Goal: Information Seeking & Learning: Check status

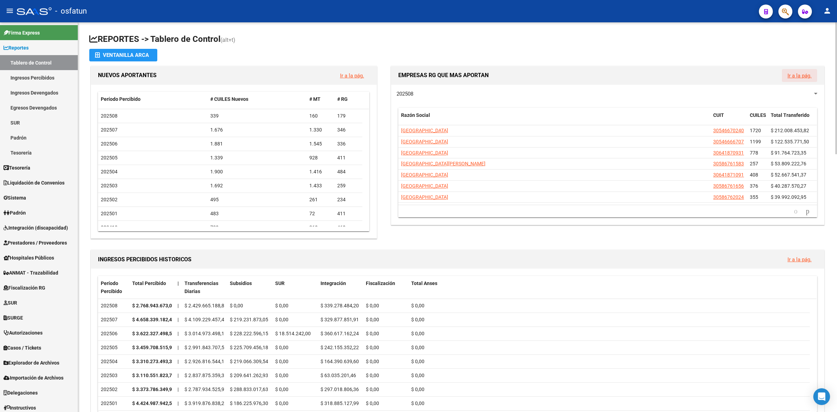
click at [794, 76] on link "Ir a la pág." at bounding box center [799, 76] width 24 height 6
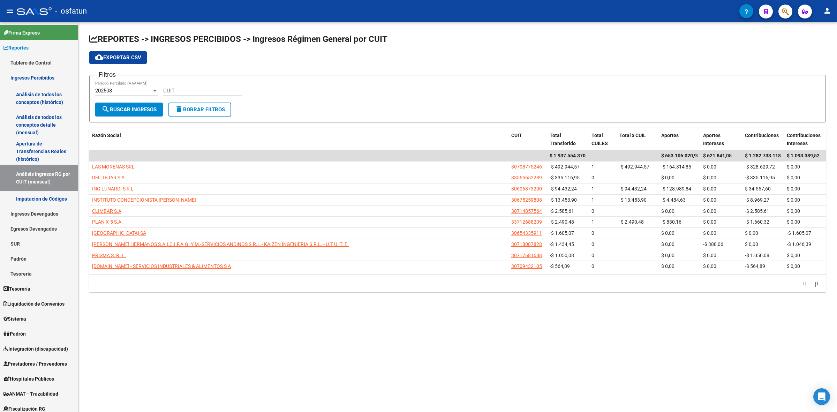
click at [194, 86] on div "CUIT" at bounding box center [202, 88] width 79 height 15
click at [789, 16] on button "button" at bounding box center [785, 12] width 14 height 14
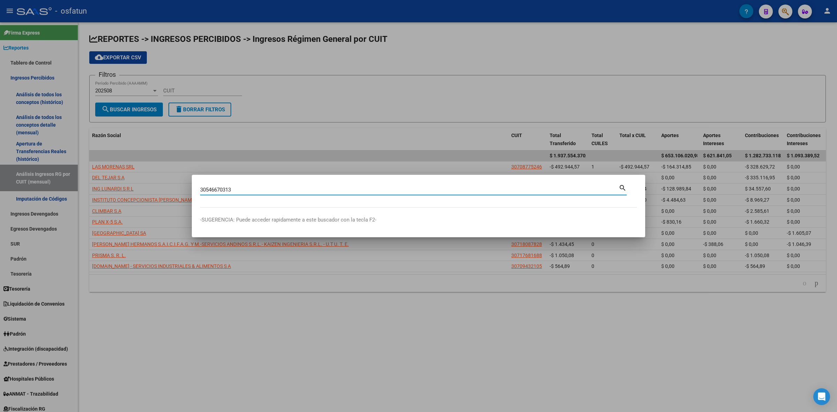
type input "30546670313"
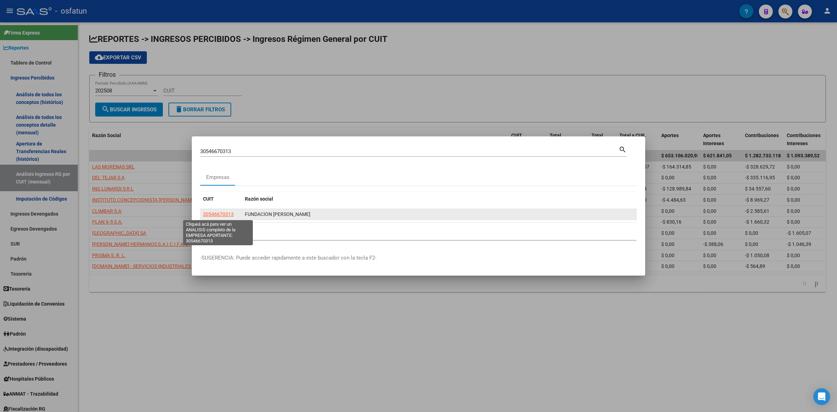
click at [220, 214] on span "30546670313" at bounding box center [218, 214] width 31 height 6
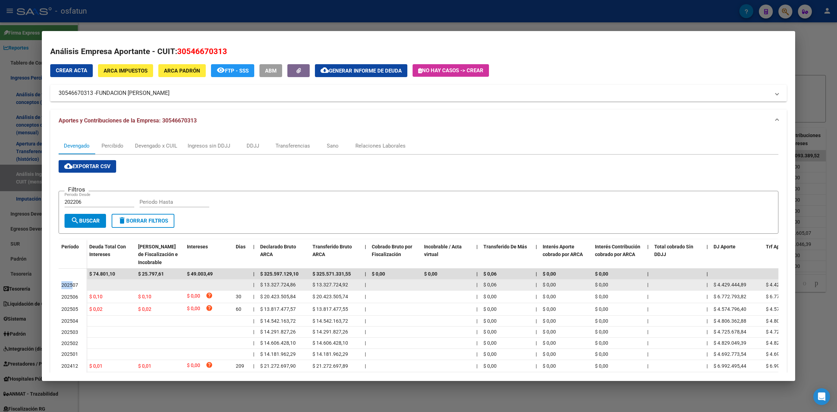
drag, startPoint x: 62, startPoint y: 288, endPoint x: 73, endPoint y: 288, distance: 11.5
click at [73, 288] on div "202507" at bounding box center [72, 285] width 22 height 8
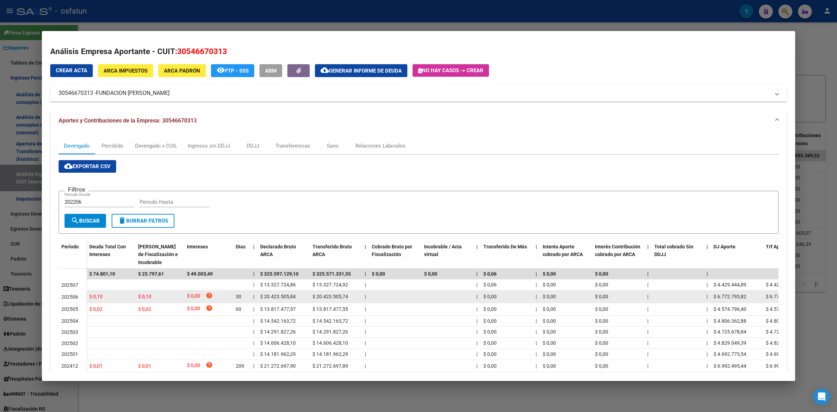
click at [72, 300] on div "202506" at bounding box center [72, 297] width 22 height 8
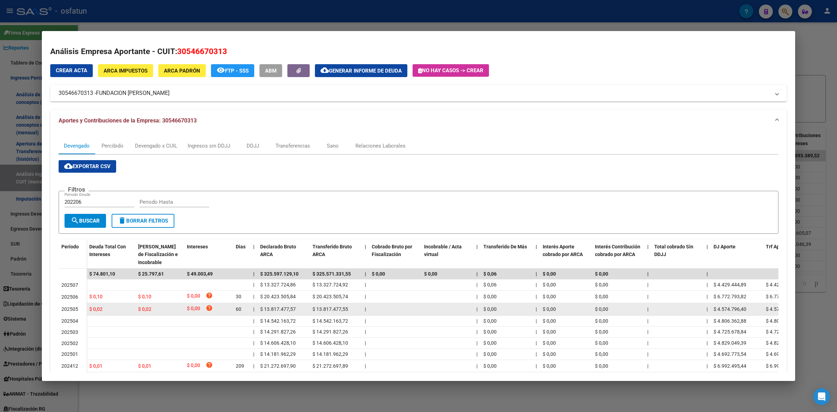
click at [325, 309] on span "$ 13.817.477,55" at bounding box center [330, 309] width 36 height 6
copy span "13.817.477,55"
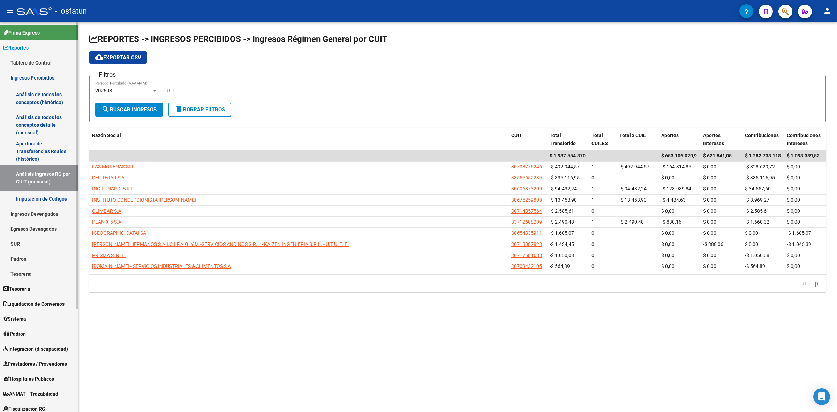
click at [25, 74] on link "Ingresos Percibidos" at bounding box center [39, 77] width 78 height 15
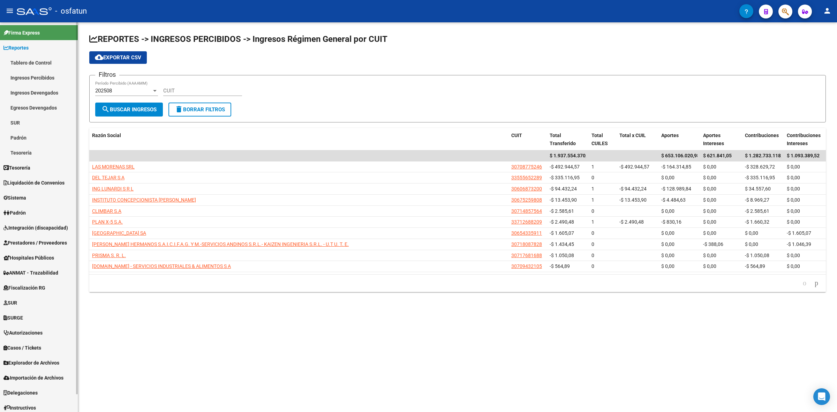
click at [23, 63] on link "Tablero de Control" at bounding box center [39, 62] width 78 height 15
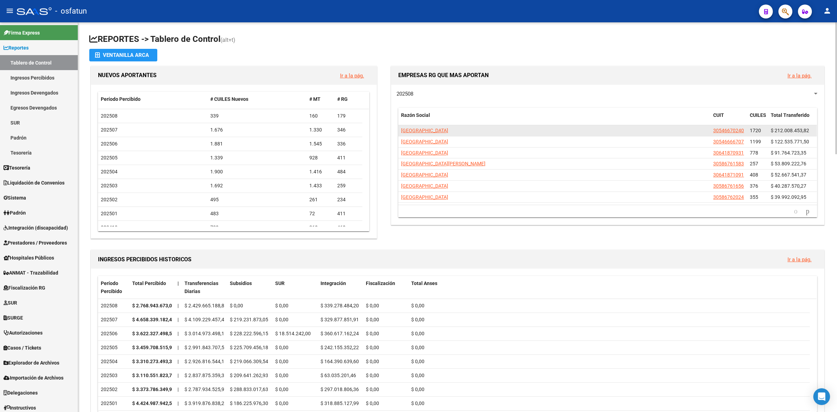
click at [771, 128] on span "$ 212.008.453,82" at bounding box center [789, 131] width 38 height 6
click at [781, 128] on span "$ 212.008.453,82" at bounding box center [789, 131] width 38 height 6
copy span "212.008.453,82"
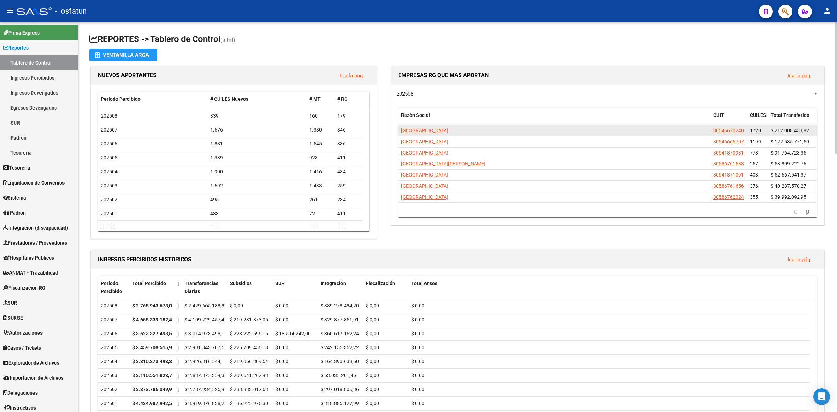
click at [757, 131] on span "1720" at bounding box center [754, 131] width 11 height 6
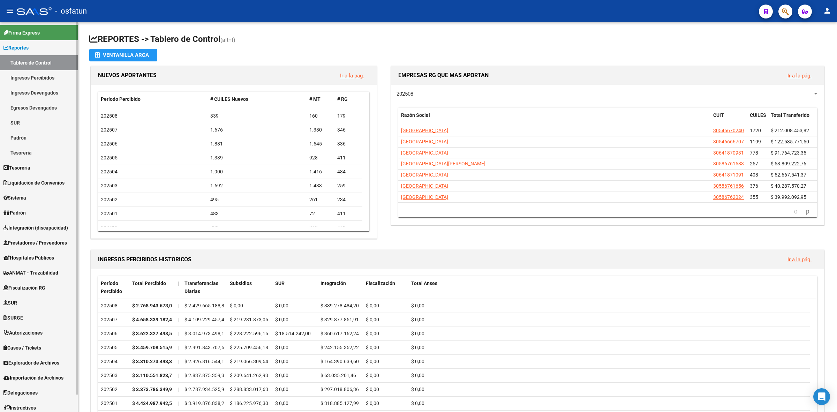
click at [23, 88] on link "Ingresos Devengados" at bounding box center [39, 92] width 78 height 15
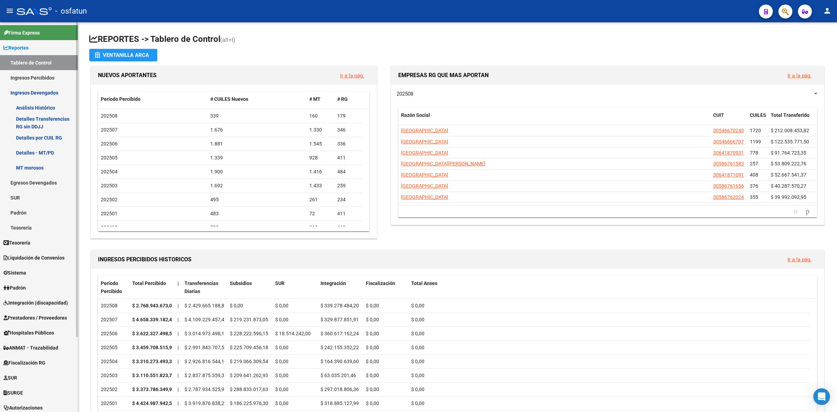
click at [42, 103] on link "Análisis Histórico" at bounding box center [39, 107] width 78 height 15
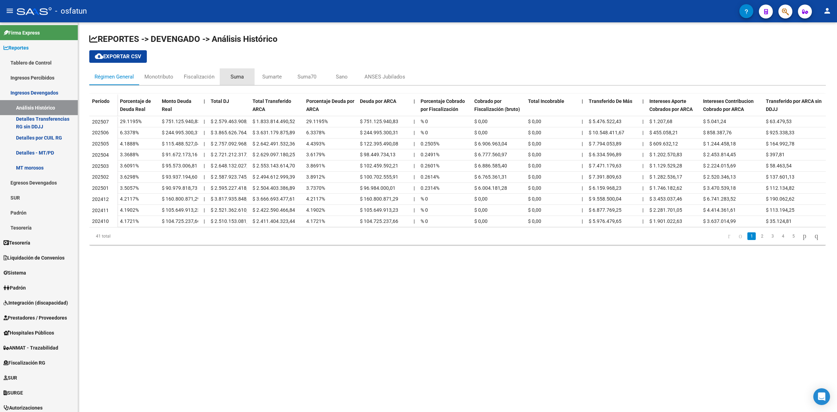
click at [239, 77] on div "Suma" at bounding box center [236, 77] width 13 height 8
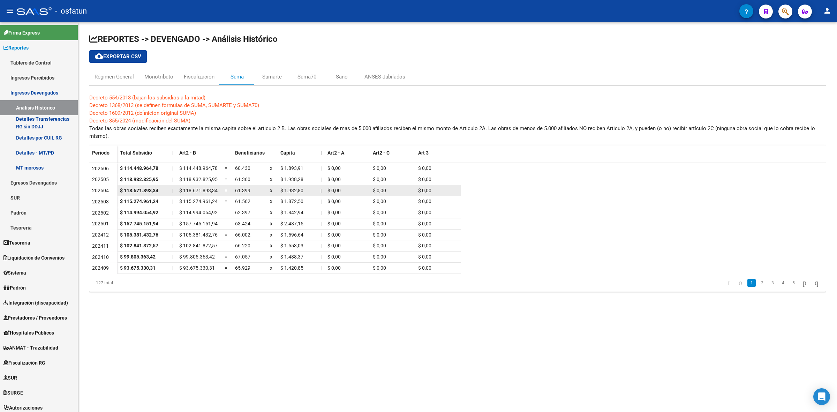
click at [290, 192] on span "$ 1.932,80" at bounding box center [291, 191] width 23 height 6
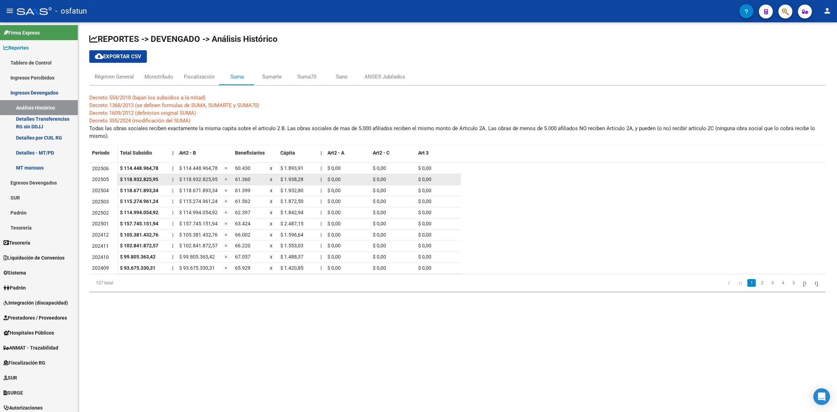
click at [286, 183] on datatable-body-cell "$ 1.938,28" at bounding box center [297, 179] width 40 height 11
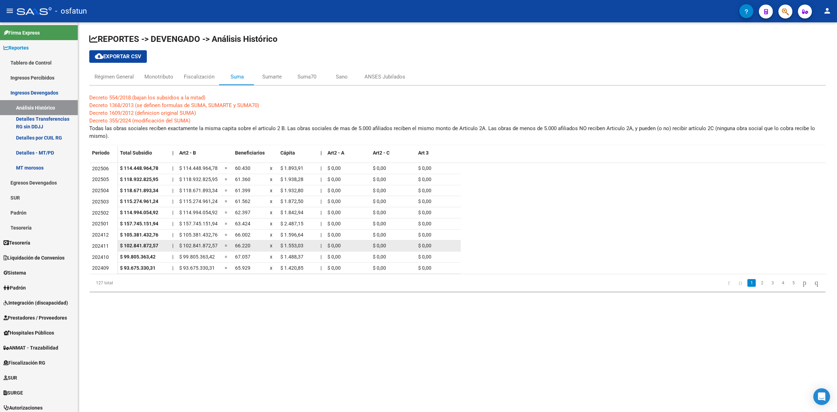
copy span "1.938,28"
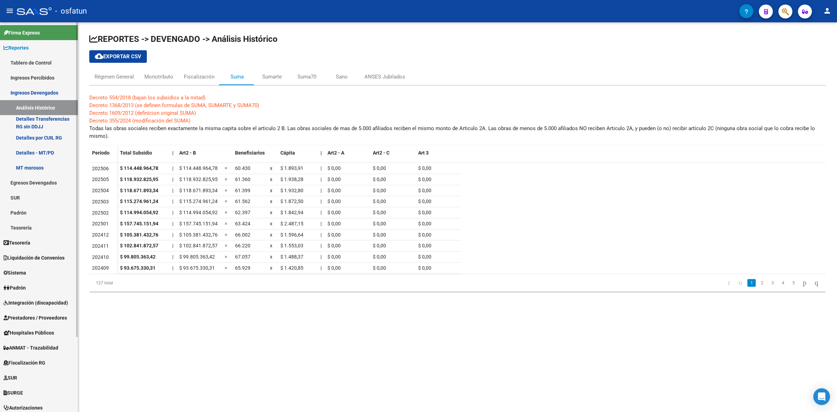
click at [21, 56] on link "Tablero de Control" at bounding box center [39, 62] width 78 height 15
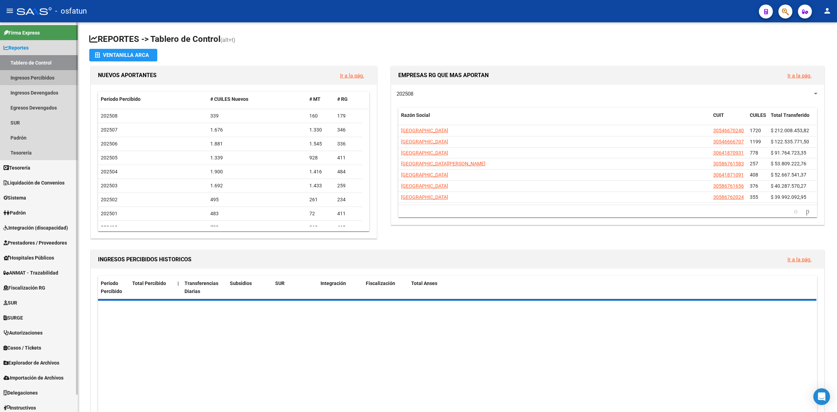
click at [20, 79] on link "Ingresos Percibidos" at bounding box center [39, 77] width 78 height 15
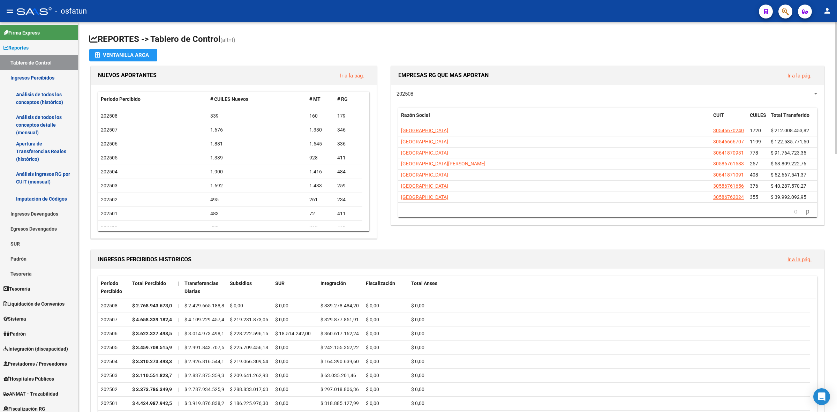
drag, startPoint x: 415, startPoint y: 77, endPoint x: 470, endPoint y: 75, distance: 54.8
click at [470, 75] on span "EMPRESAS RG QUE MAS APORTAN" at bounding box center [443, 75] width 90 height 7
click at [426, 90] on div "202508" at bounding box center [604, 94] width 416 height 8
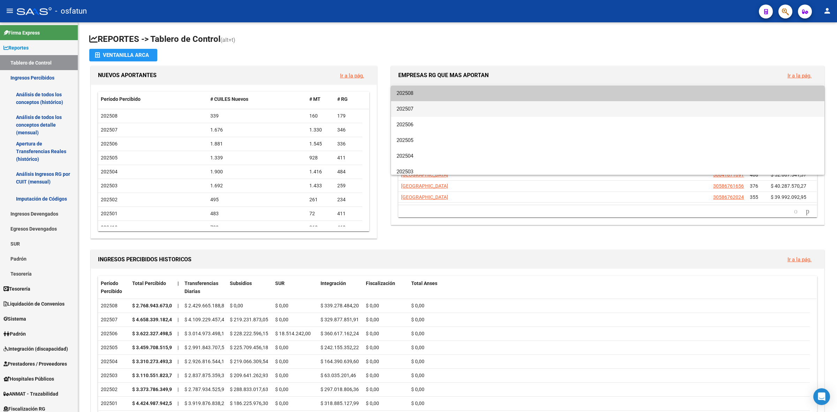
click at [408, 102] on span "202507" at bounding box center [607, 109] width 422 height 16
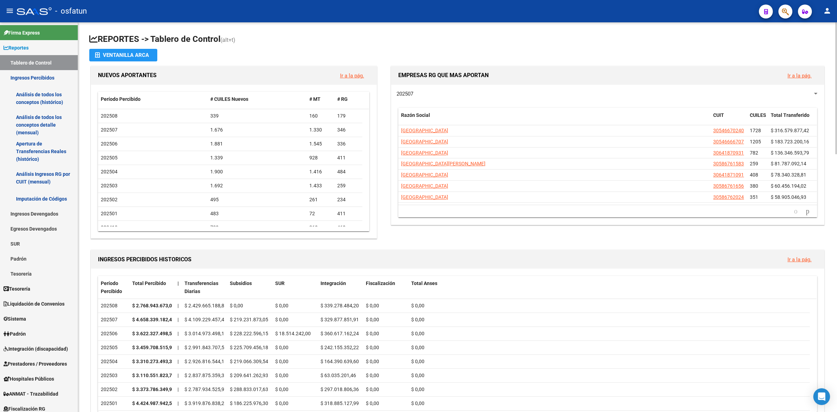
click at [410, 93] on span "202507" at bounding box center [404, 94] width 17 height 6
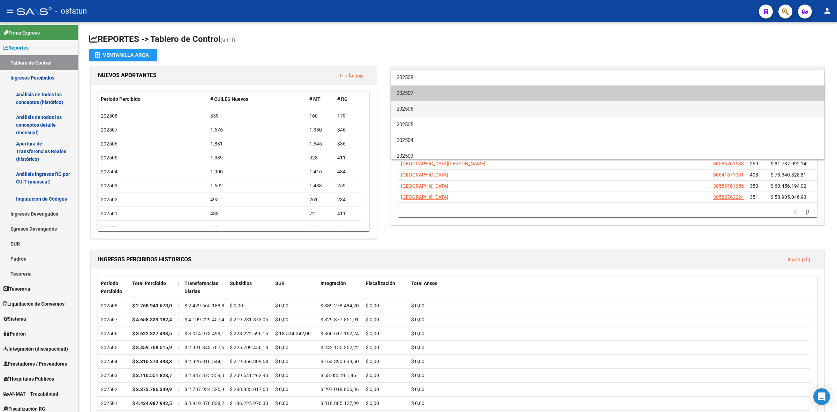
click at [408, 113] on span "202506" at bounding box center [607, 109] width 422 height 16
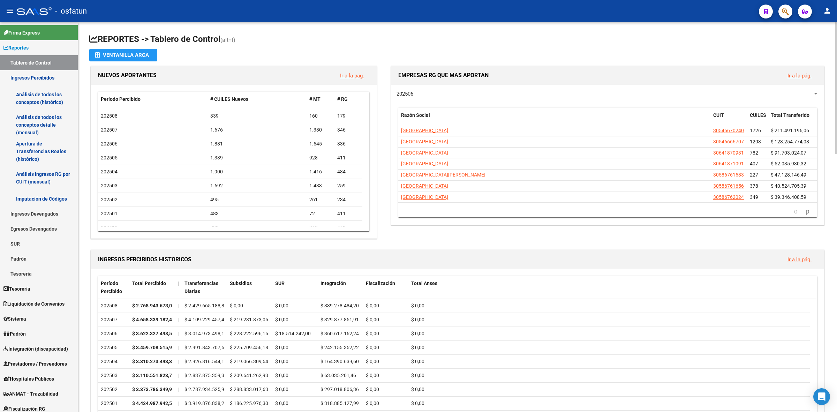
click at [409, 95] on span "202506" at bounding box center [404, 94] width 17 height 6
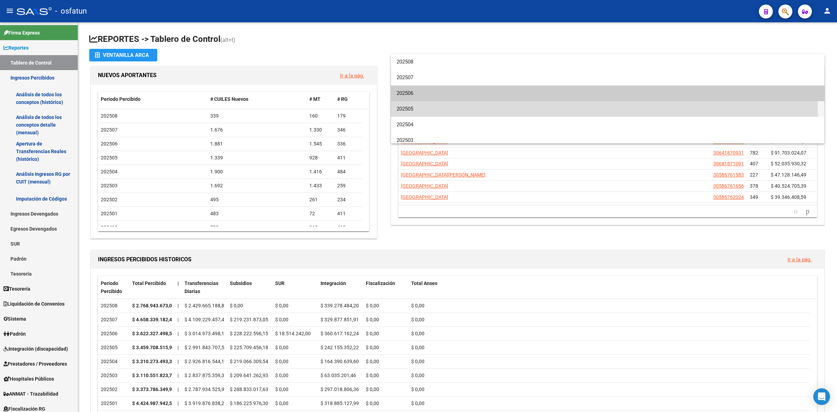
click at [409, 108] on span "202505" at bounding box center [607, 109] width 422 height 16
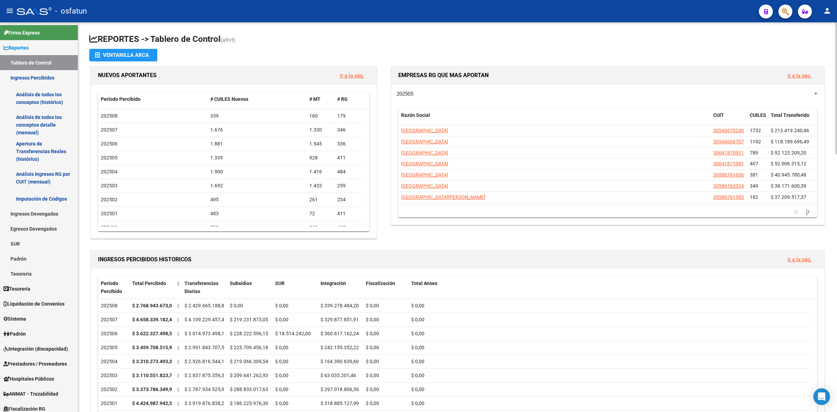
click at [559, 96] on div "202505" at bounding box center [604, 94] width 416 height 8
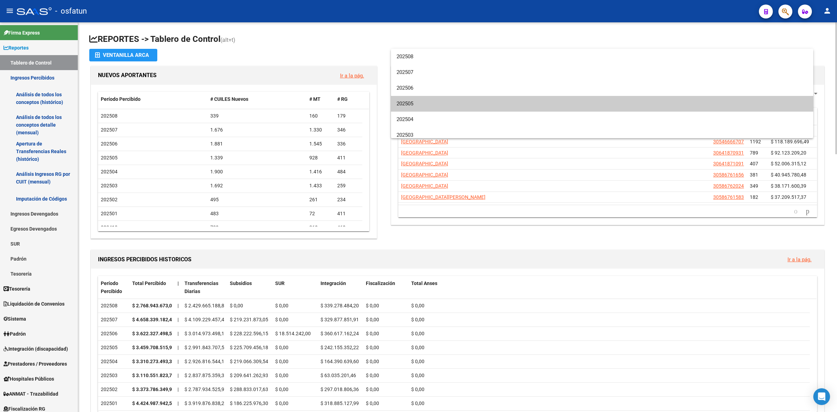
scroll to position [10, 0]
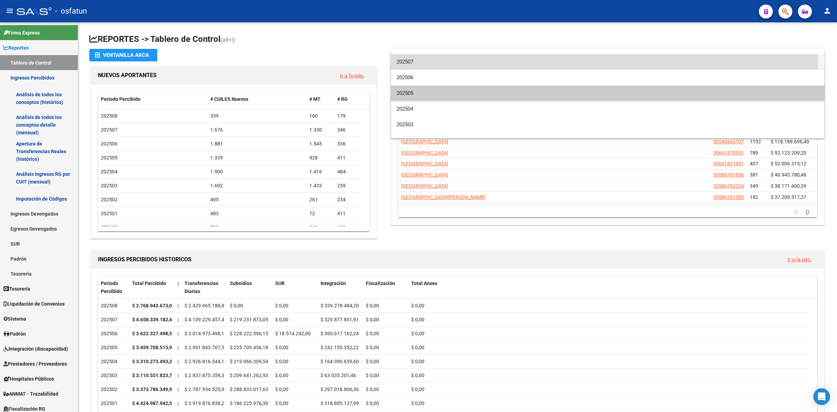
click at [398, 58] on span "202507" at bounding box center [607, 62] width 422 height 16
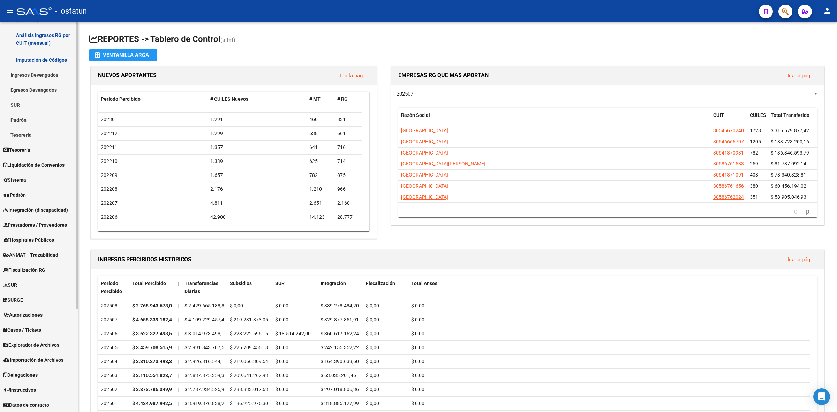
scroll to position [0, 0]
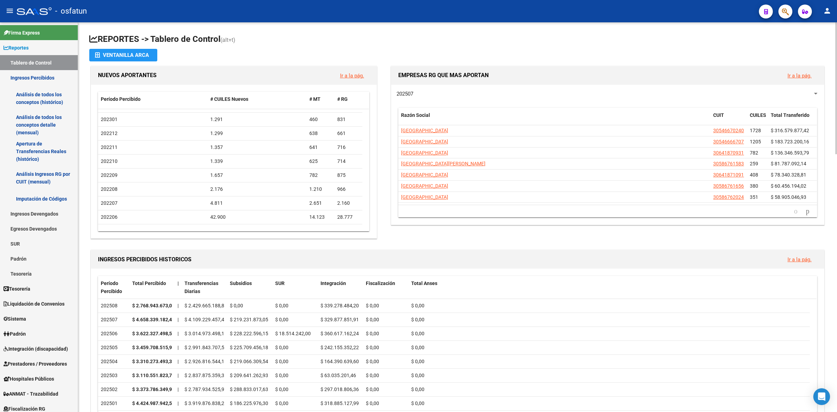
click at [782, 74] on button "Ir a la pág." at bounding box center [799, 75] width 35 height 13
click at [786, 82] on div "EMPRESAS RG QUE MAS APORTAN Ir a la pág." at bounding box center [607, 75] width 433 height 18
click at [792, 77] on link "Ir a la pág." at bounding box center [799, 76] width 24 height 6
